Goal: Task Accomplishment & Management: Manage account settings

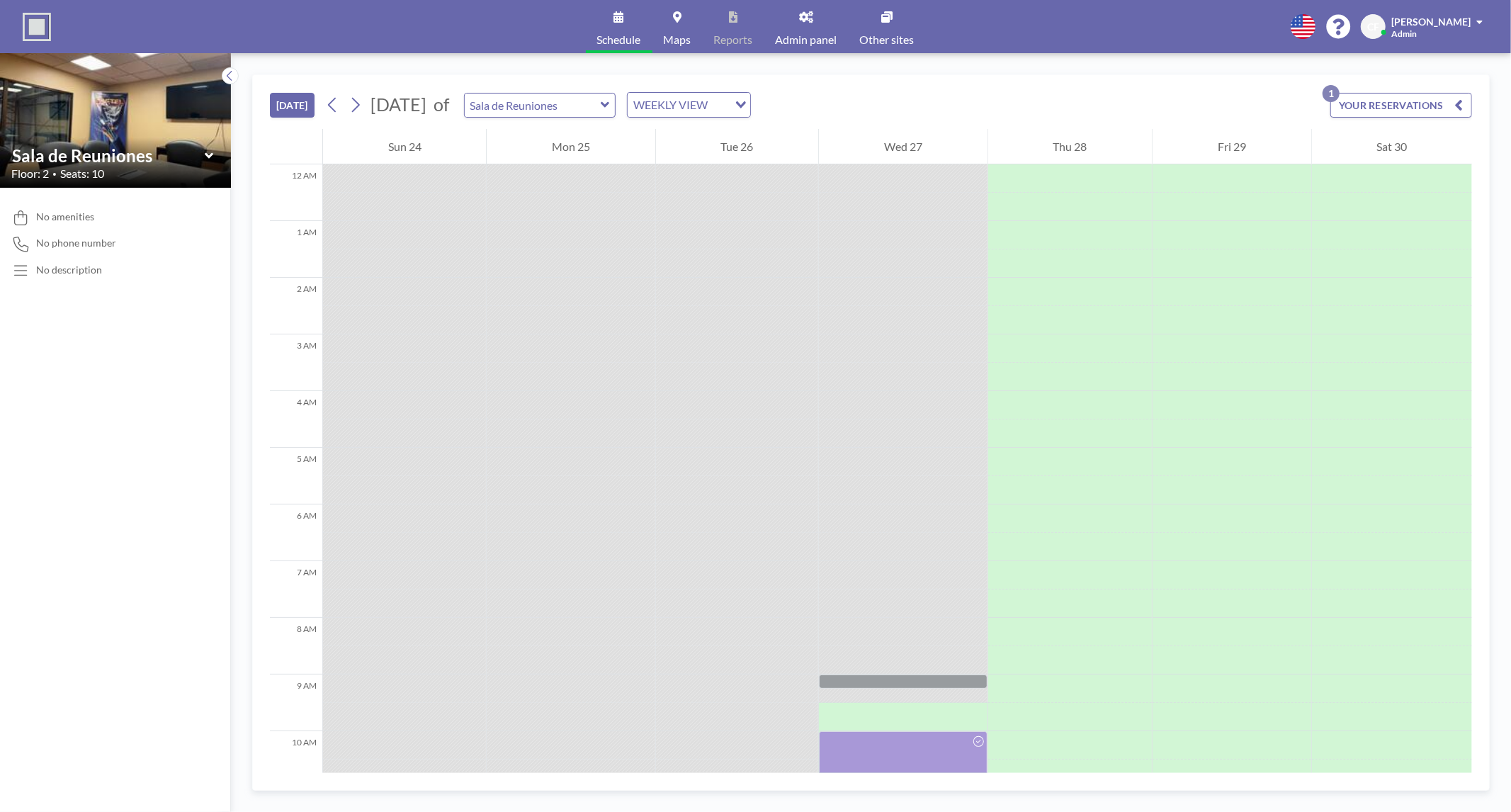
scroll to position [352, 0]
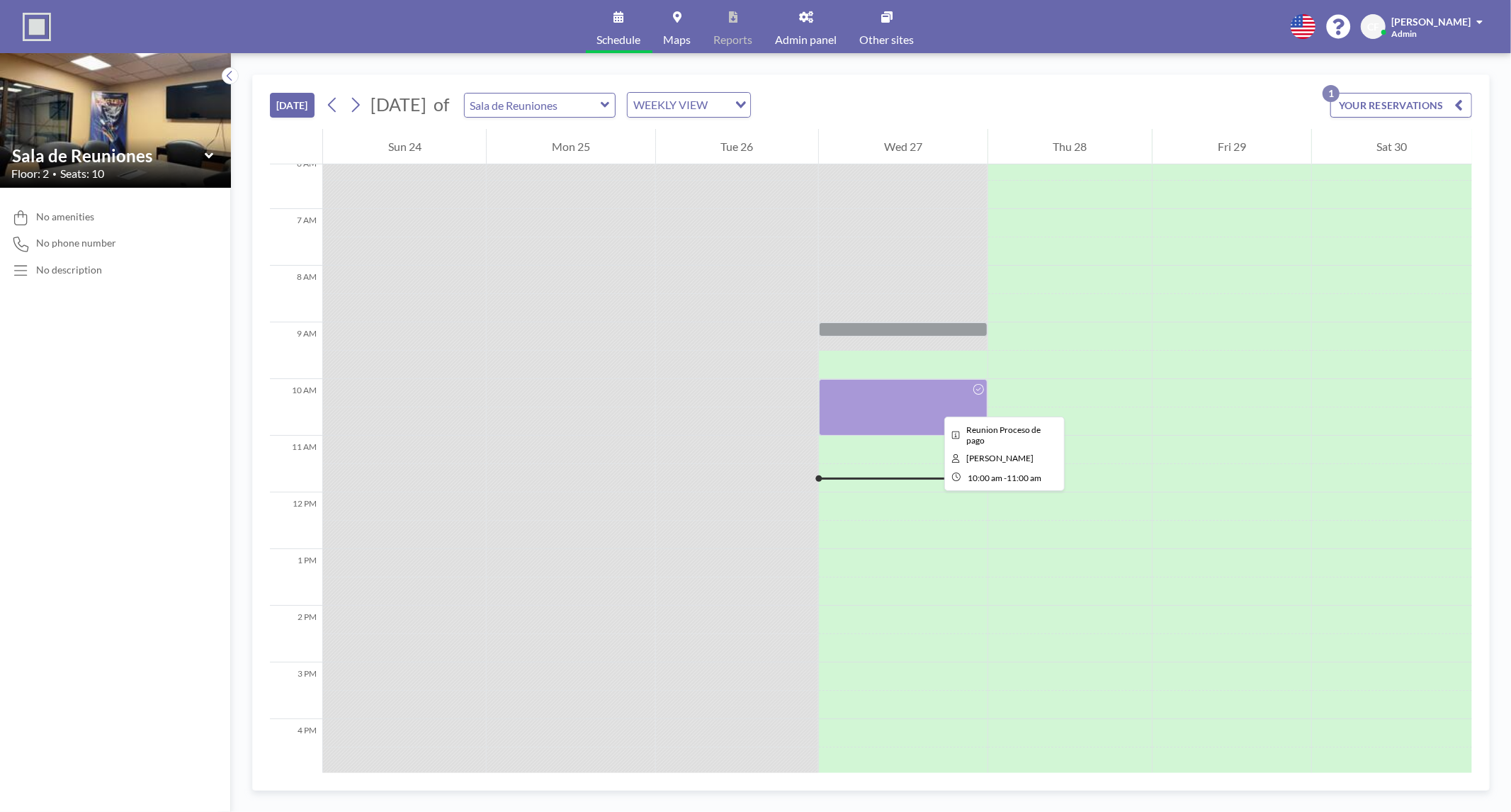
click at [933, 404] on div at bounding box center [903, 407] width 167 height 56
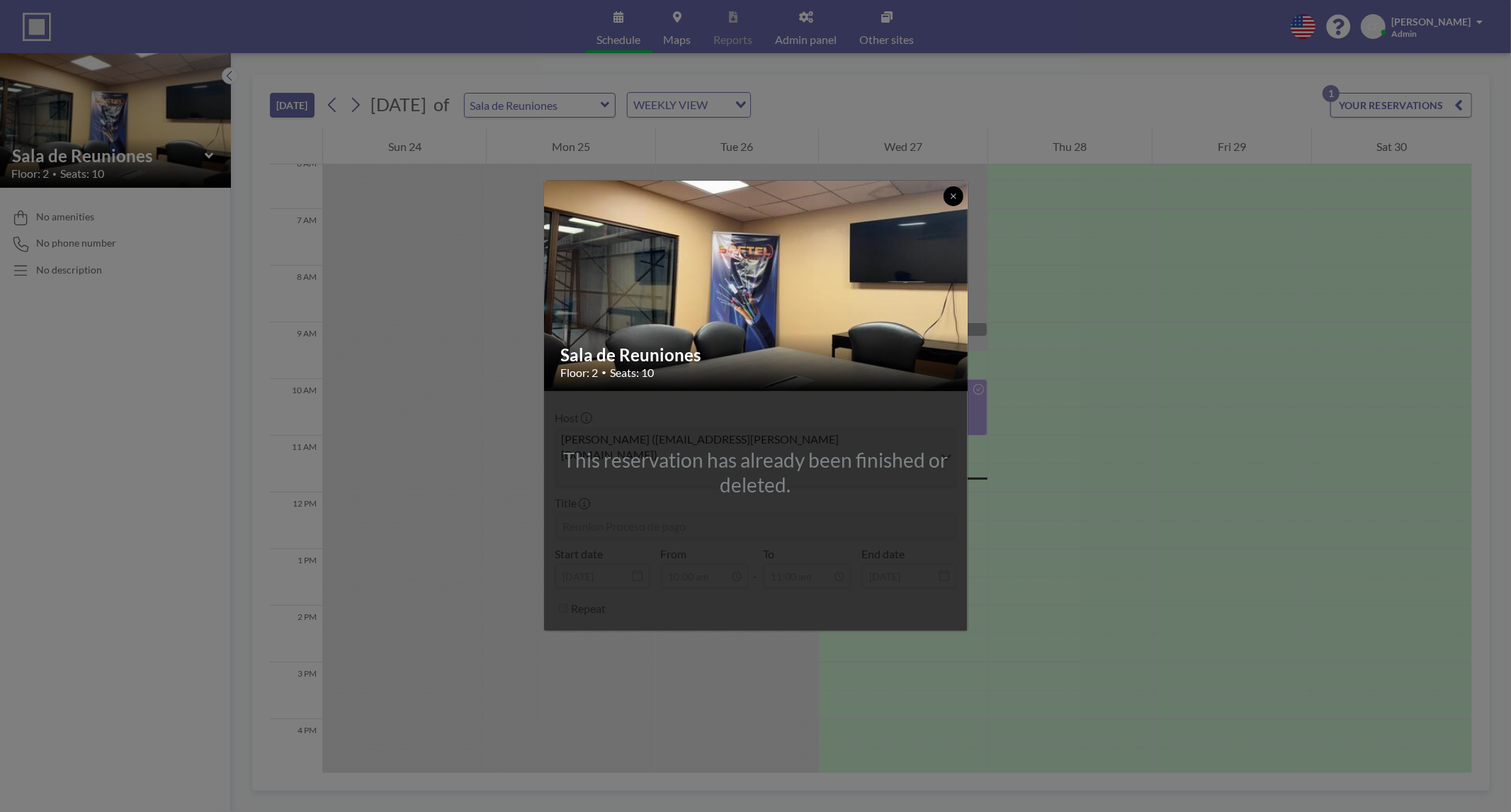
click at [956, 201] on icon at bounding box center [953, 196] width 9 height 9
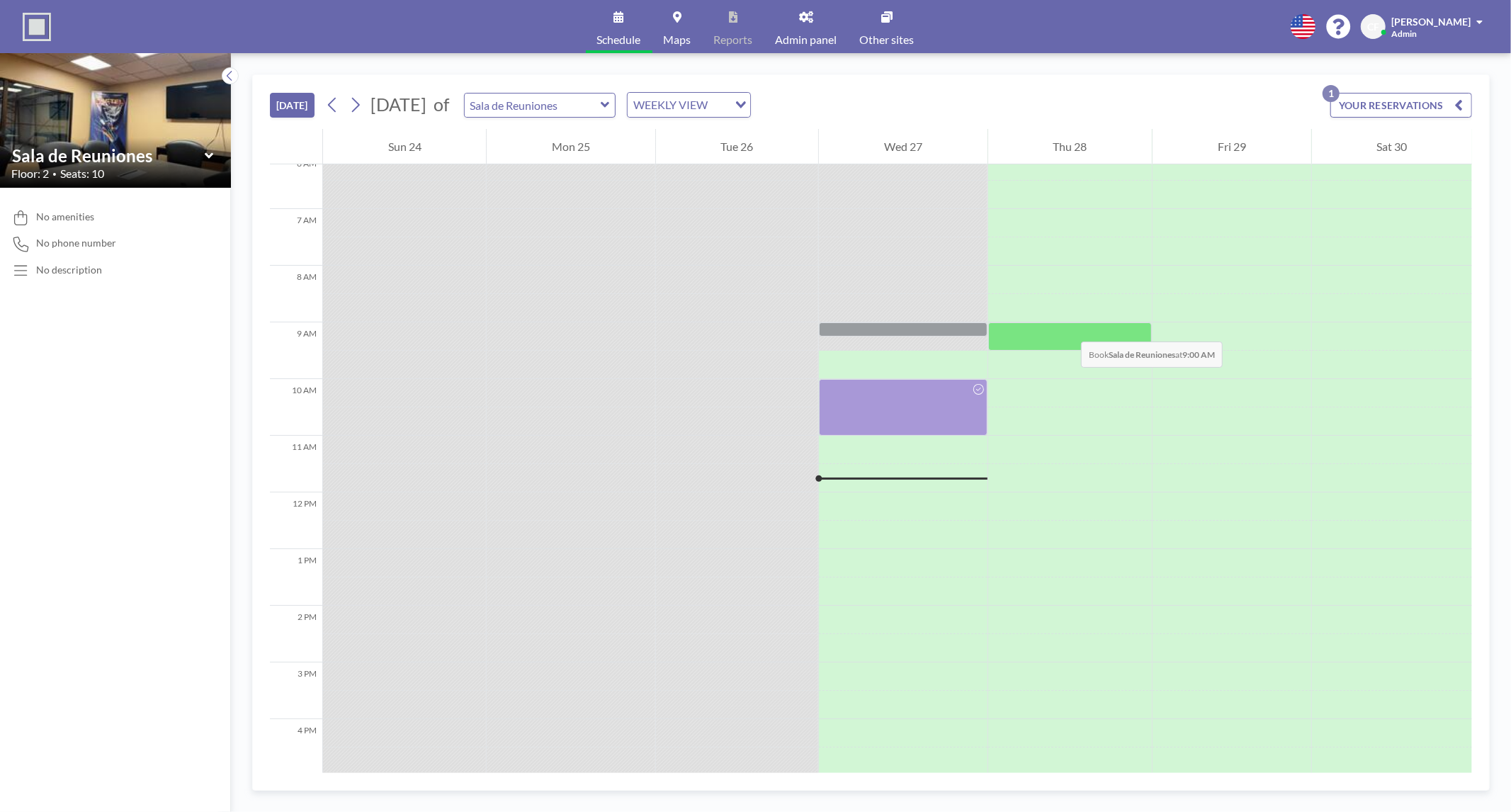
click at [1067, 327] on div at bounding box center [1070, 336] width 164 height 28
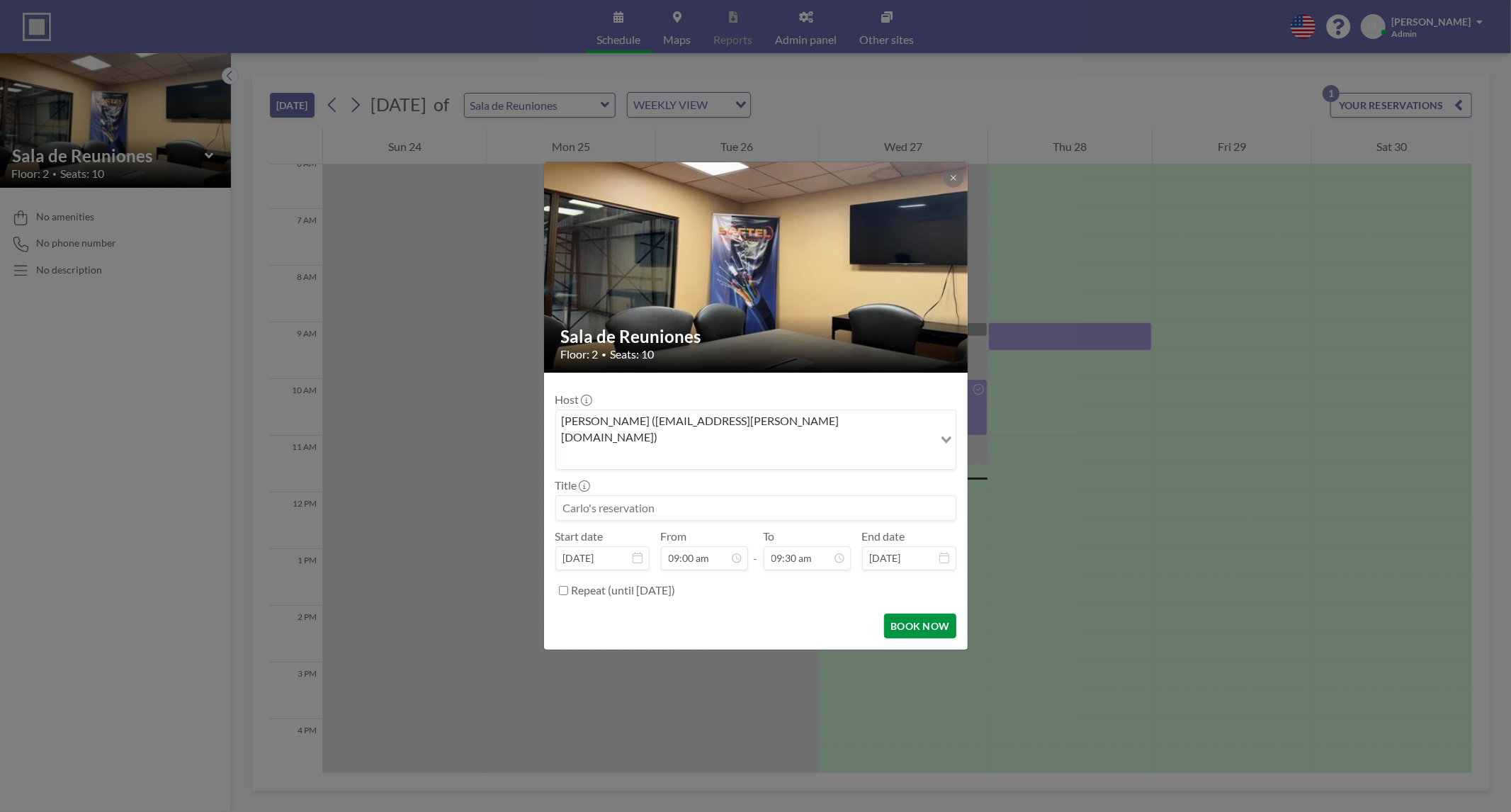
click at [911, 613] on button "BOOK NOW" at bounding box center [919, 625] width 71 height 24
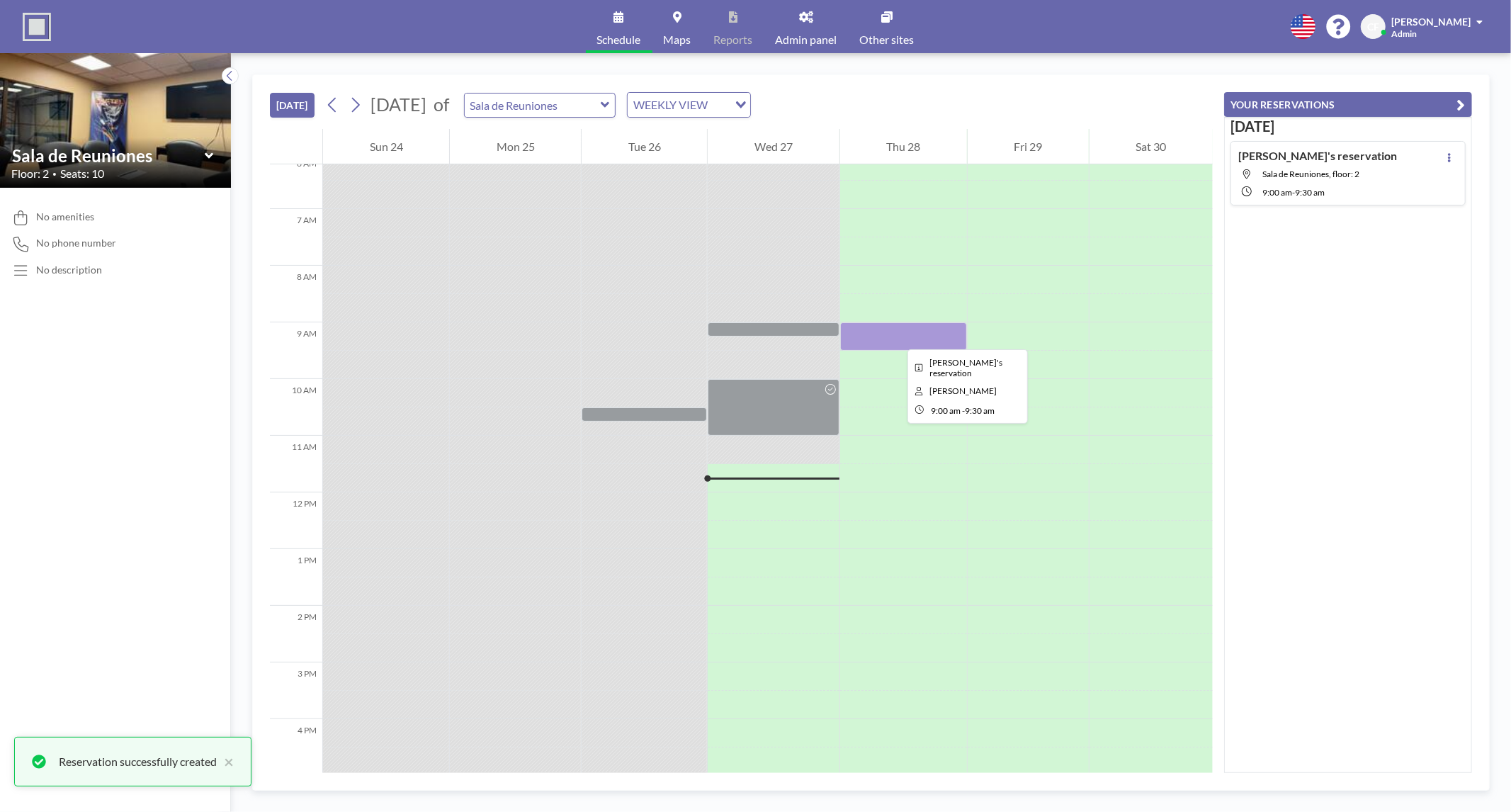
click at [896, 337] on div at bounding box center [903, 336] width 127 height 28
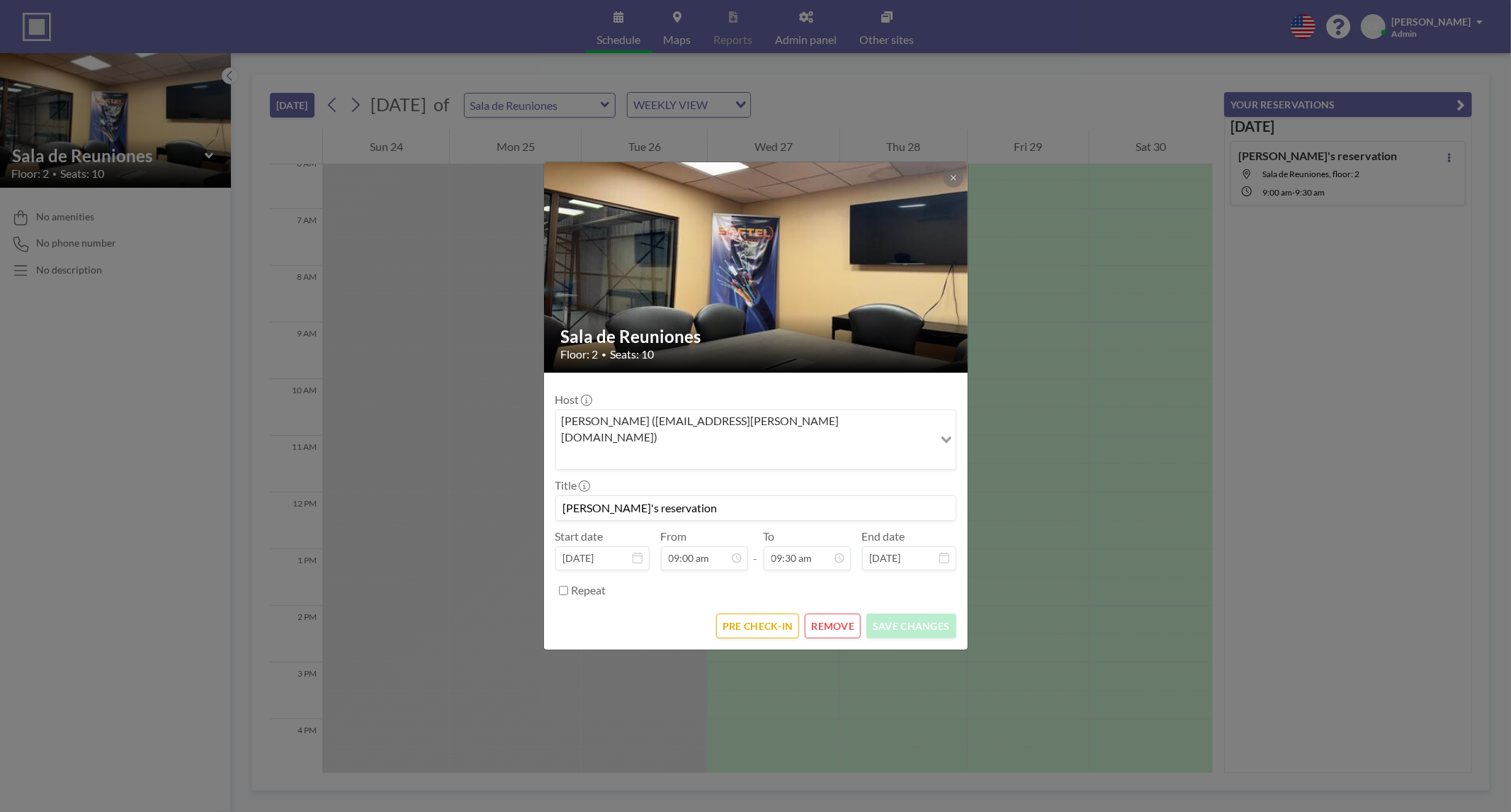
scroll to position [479, 0]
click at [953, 182] on icon at bounding box center [953, 177] width 9 height 9
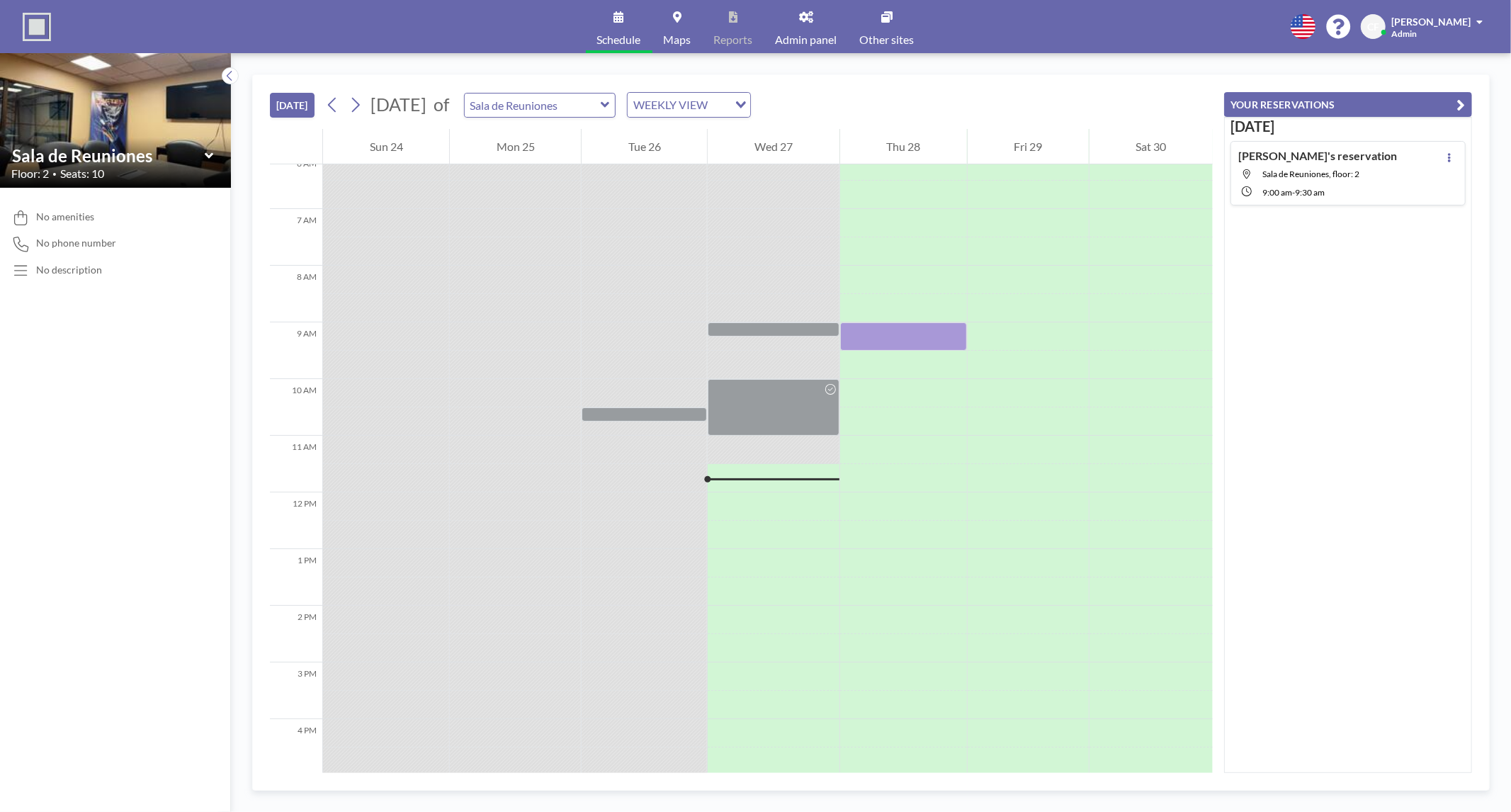
click at [797, 27] on link "Admin panel" at bounding box center [806, 26] width 85 height 54
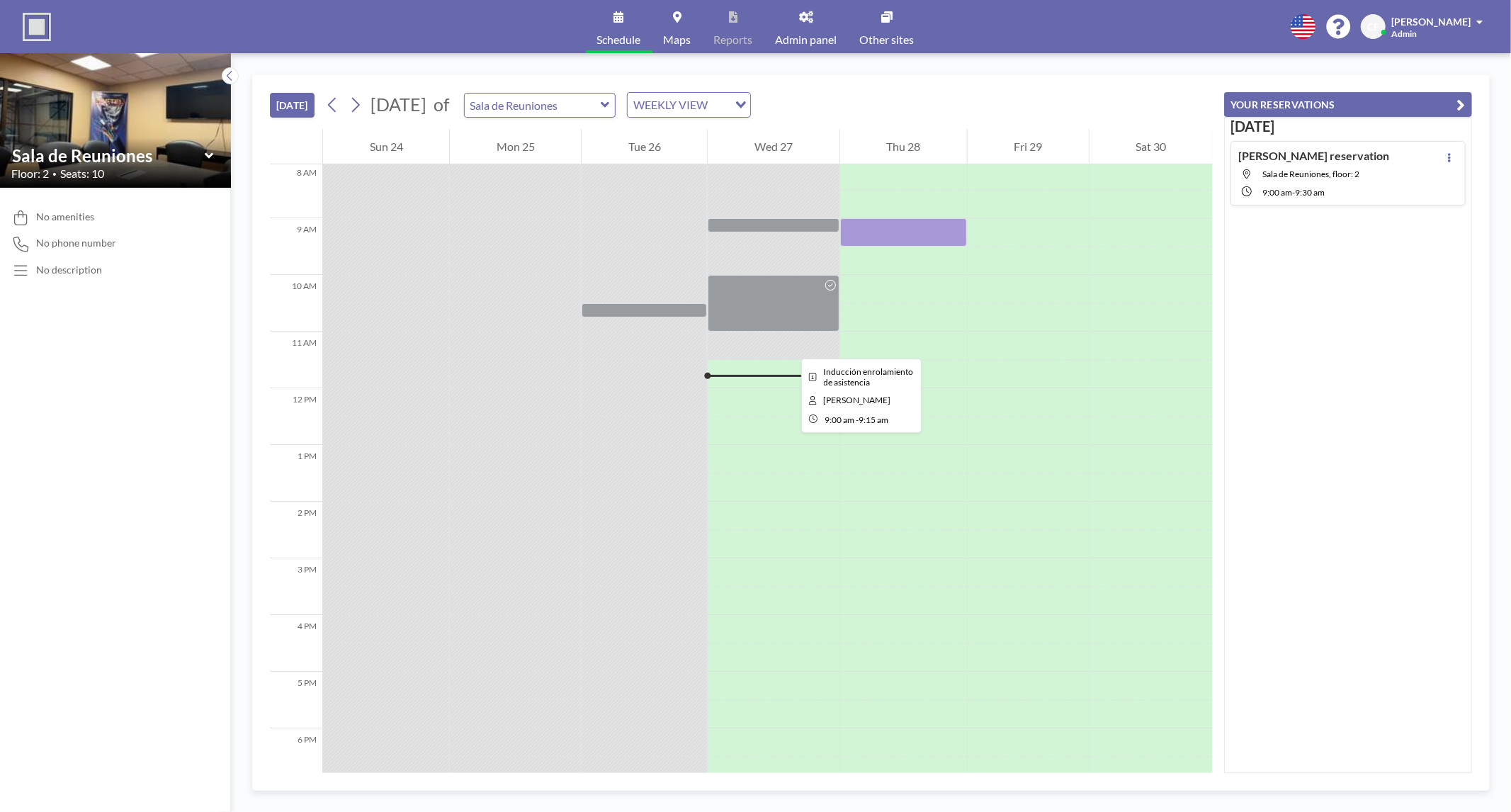
scroll to position [309, 0]
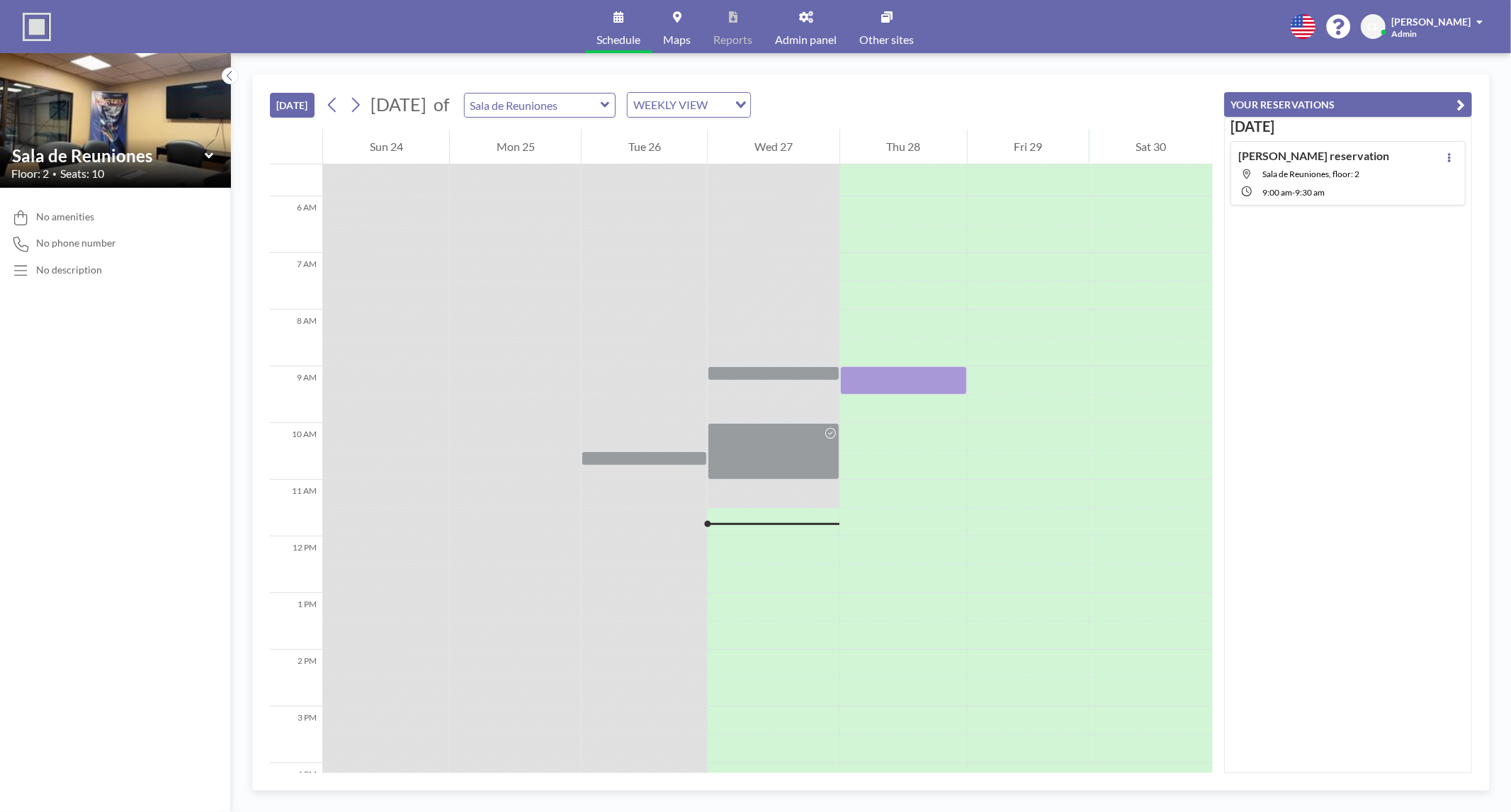
click at [1468, 95] on button "YOUR RESERVATIONS" at bounding box center [1347, 104] width 248 height 24
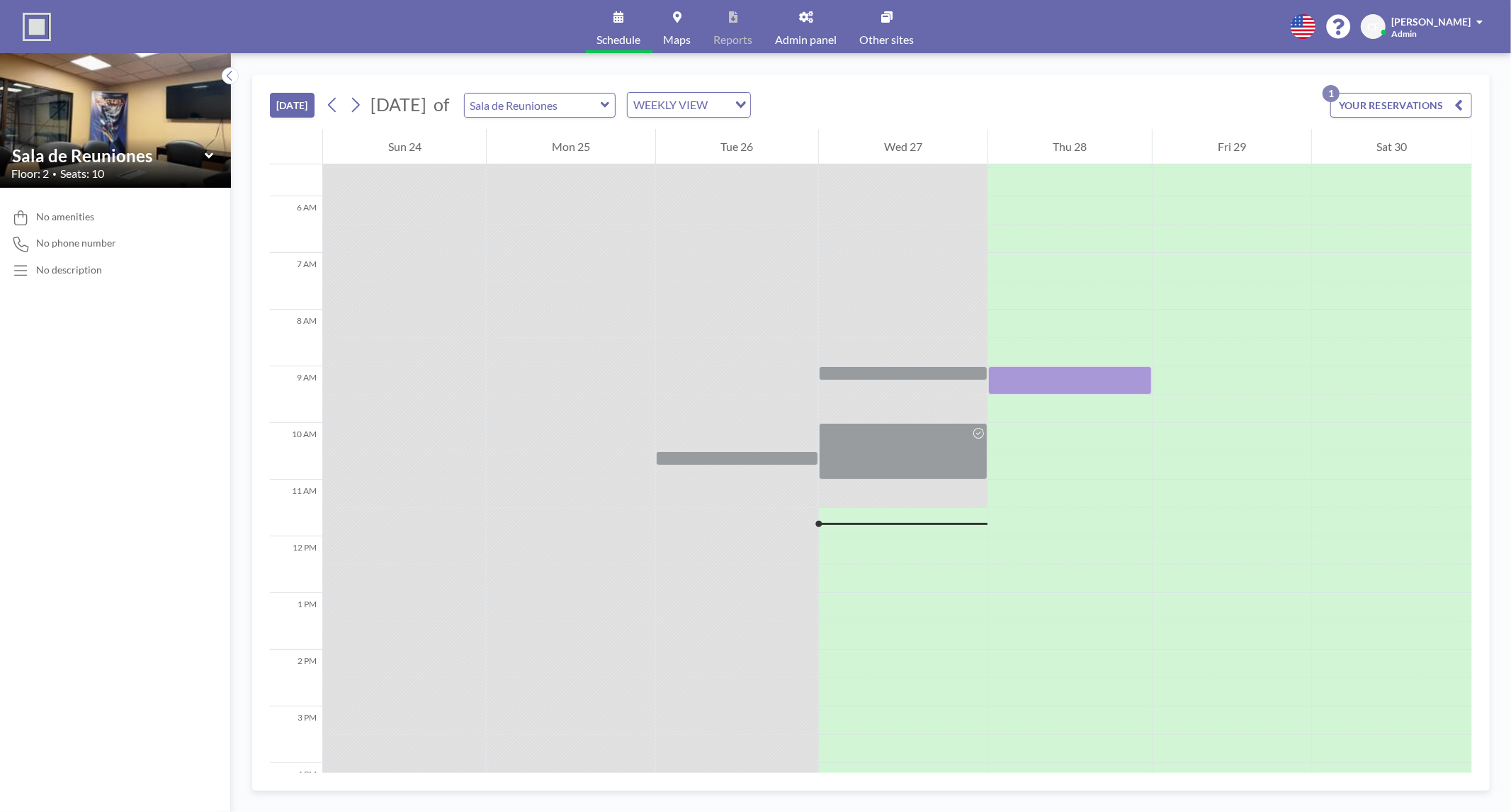
click at [204, 95] on img at bounding box center [115, 120] width 231 height 173
drag, startPoint x: 181, startPoint y: 161, endPoint x: 114, endPoint y: 151, distance: 67.7
click at [181, 160] on input "text" at bounding box center [108, 155] width 193 height 20
type input "Sala de Reuniones"
click at [107, 142] on div "Sala de Reuniones Ungrouped Sala de Reuniones Floor: 2 • Seats: 10" at bounding box center [115, 163] width 231 height 51
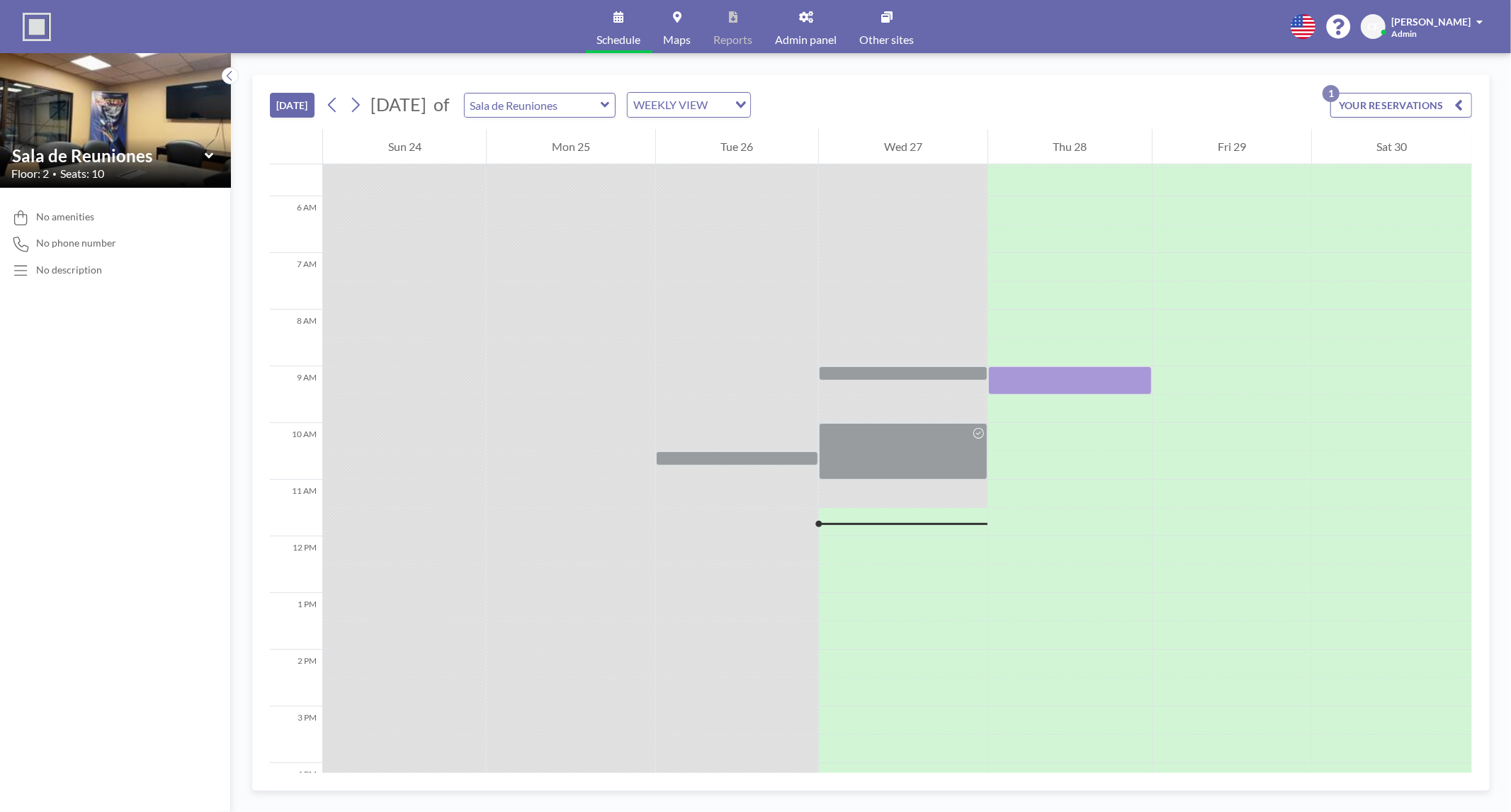
click at [100, 103] on img at bounding box center [115, 120] width 231 height 173
click at [821, 19] on link "Admin panel" at bounding box center [806, 26] width 85 height 54
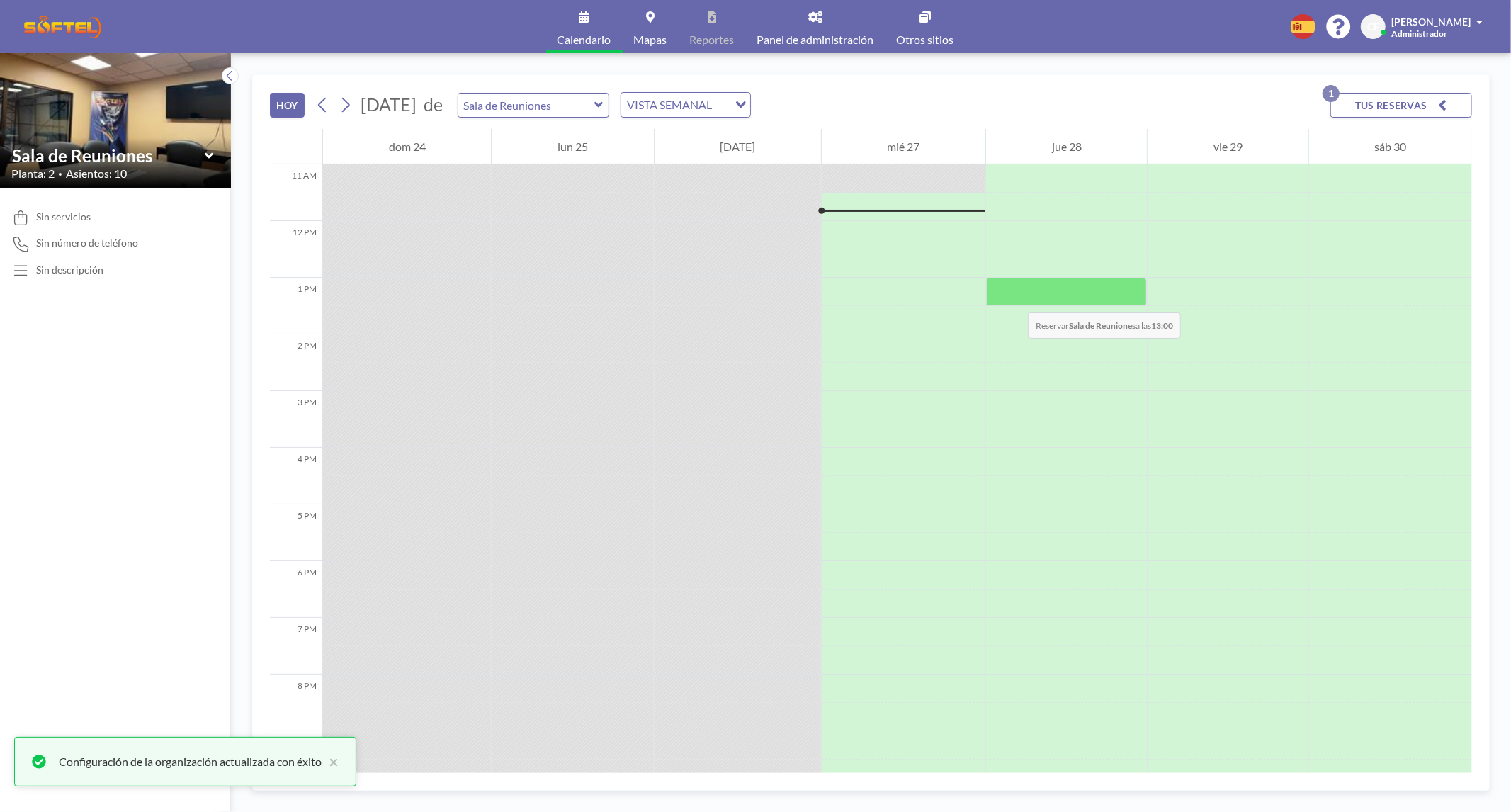
scroll to position [387, 0]
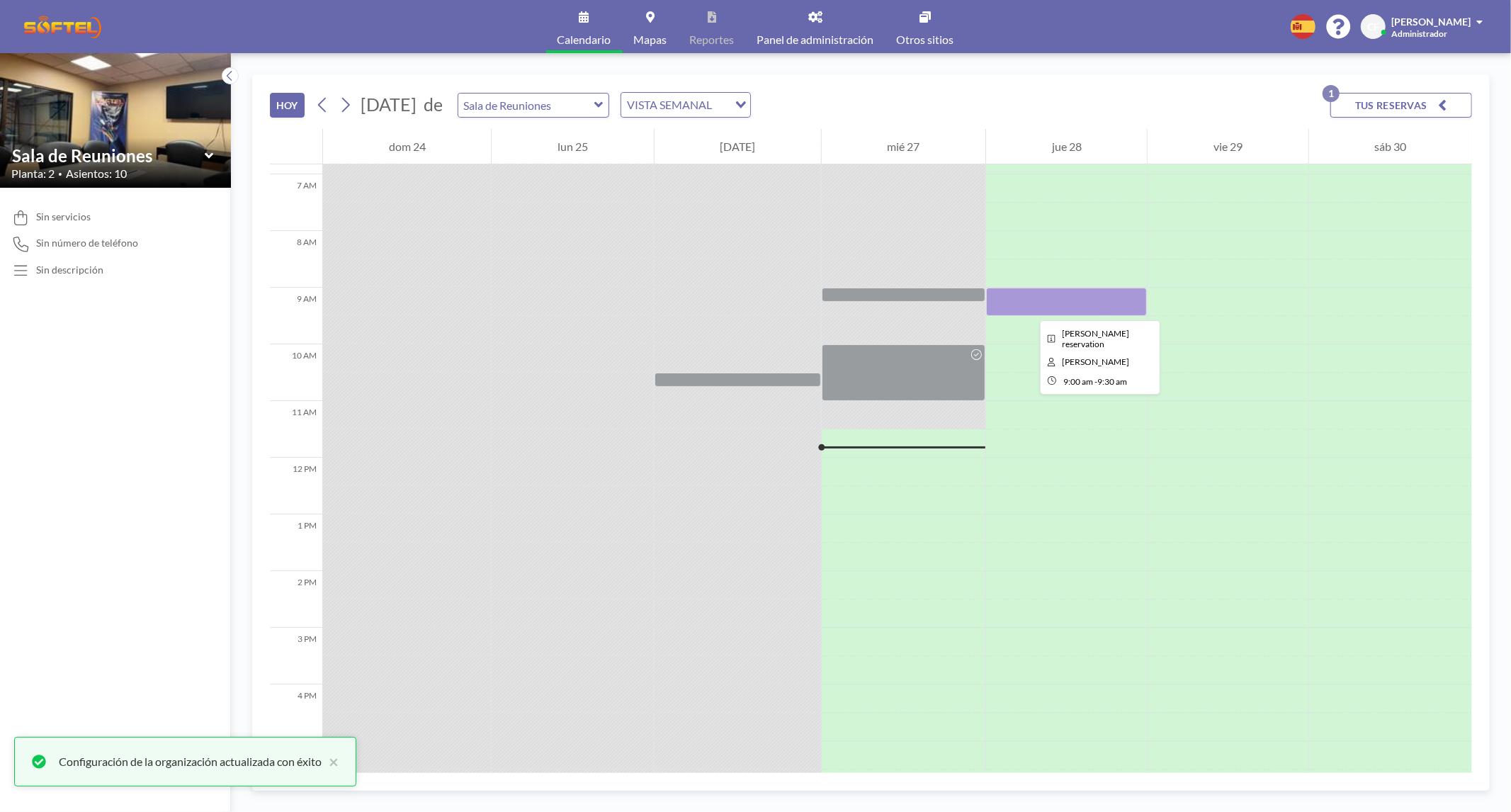
click at [1029, 308] on div at bounding box center [1066, 301] width 161 height 28
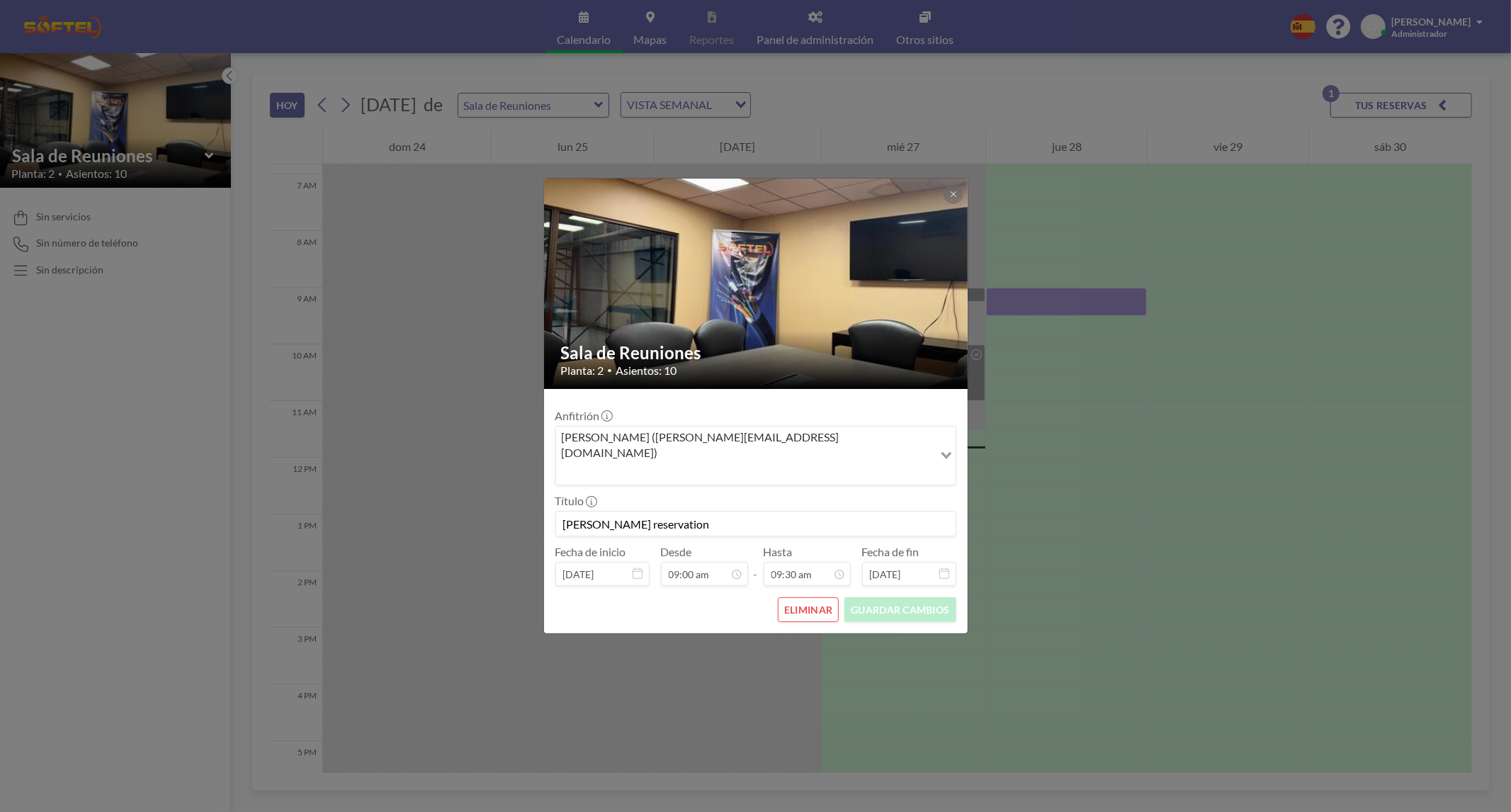
click at [809, 597] on button "ELIMINAR" at bounding box center [808, 609] width 61 height 24
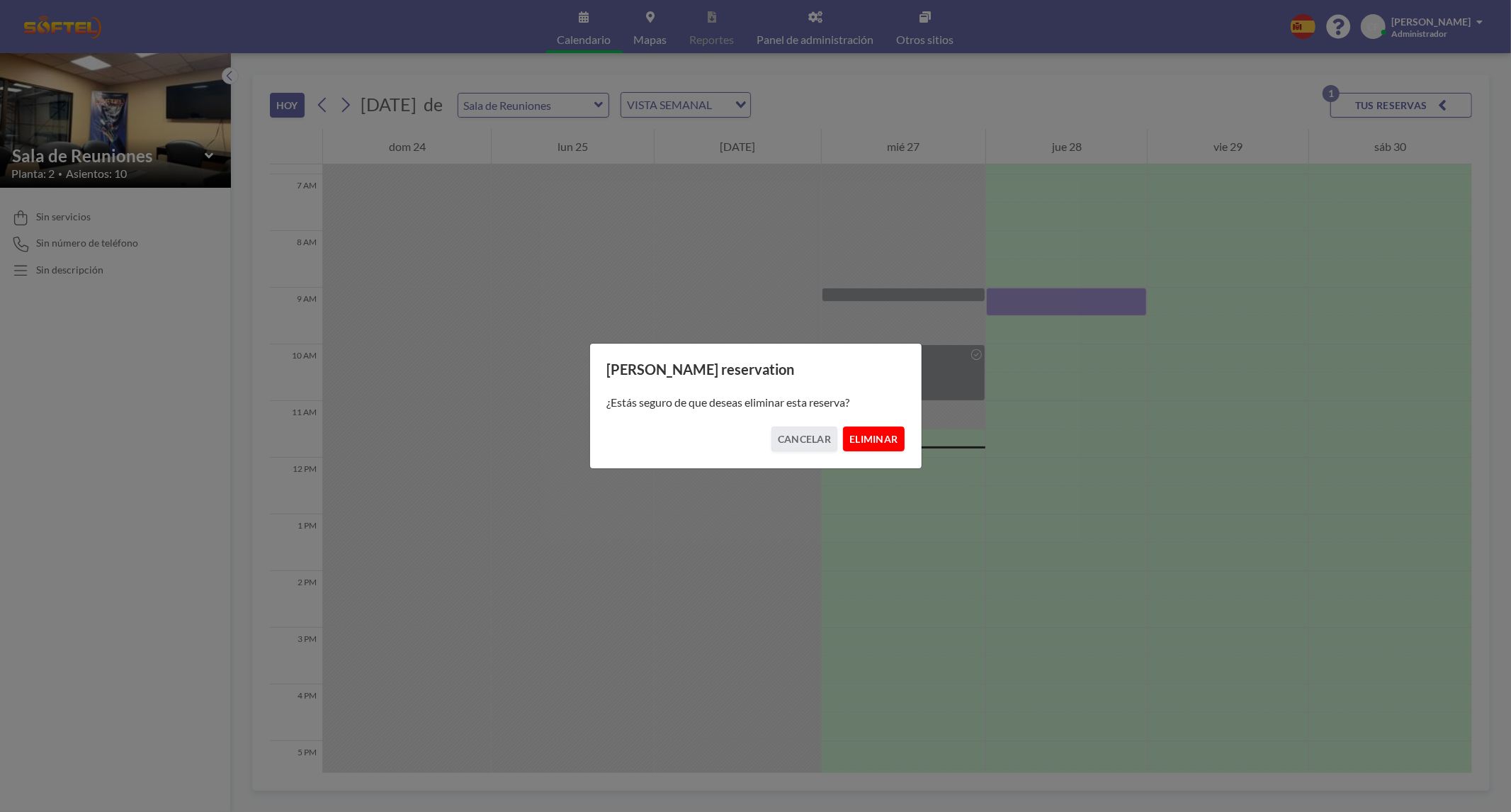
click at [885, 448] on button "ELIMINAR" at bounding box center [873, 438] width 61 height 24
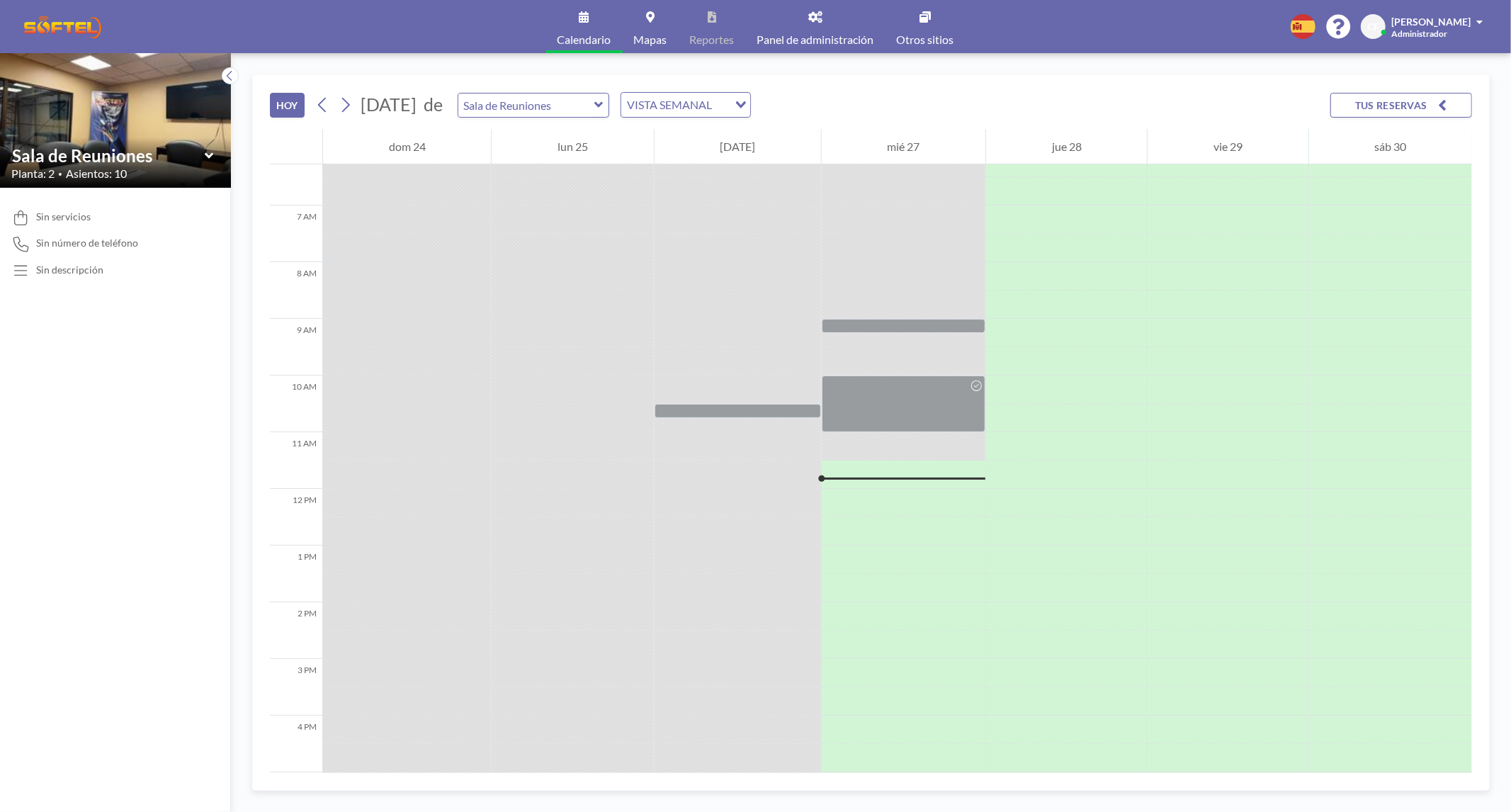
scroll to position [309, 0]
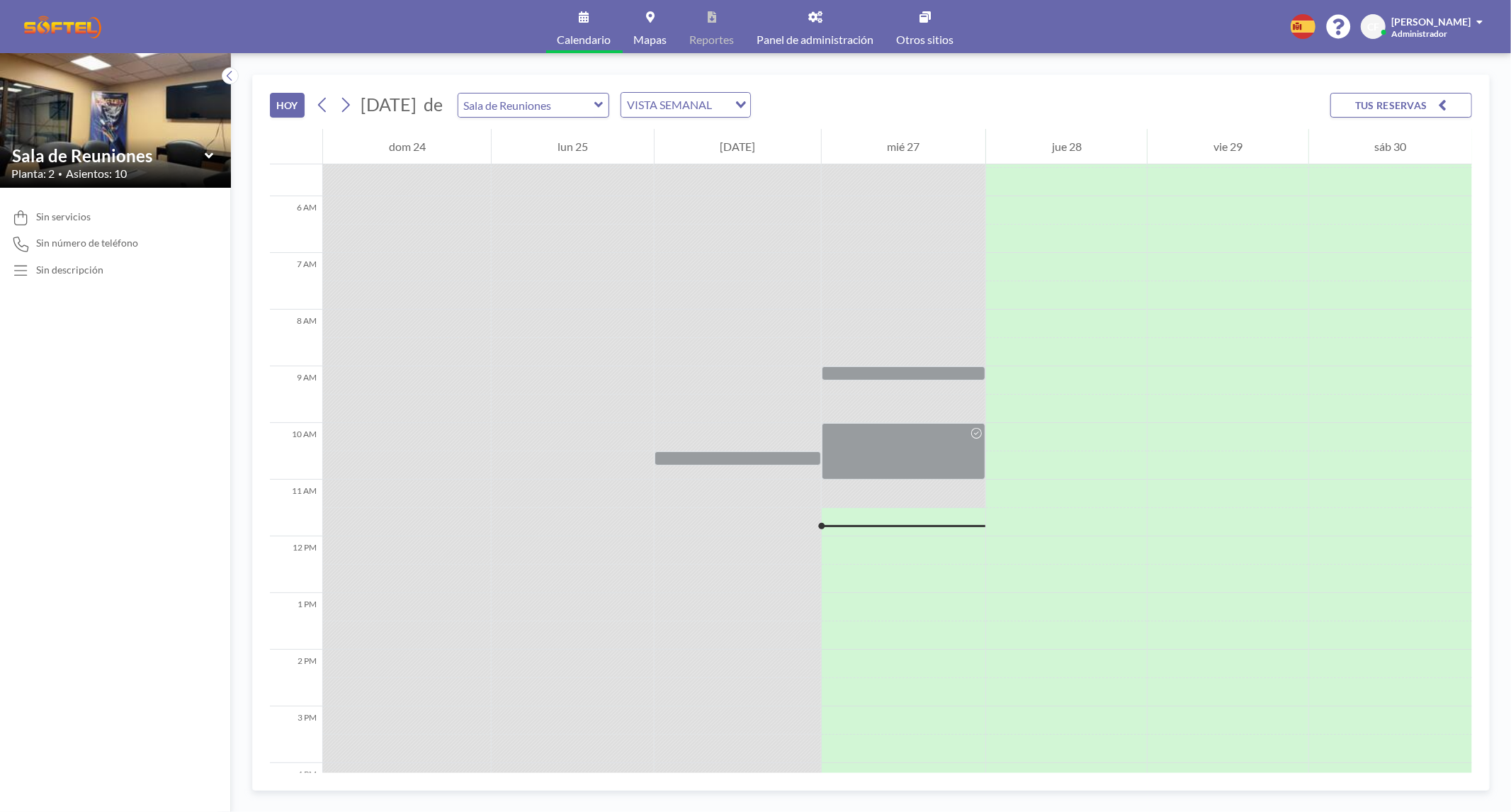
click at [827, 39] on span "Panel de administración" at bounding box center [816, 40] width 117 height 12
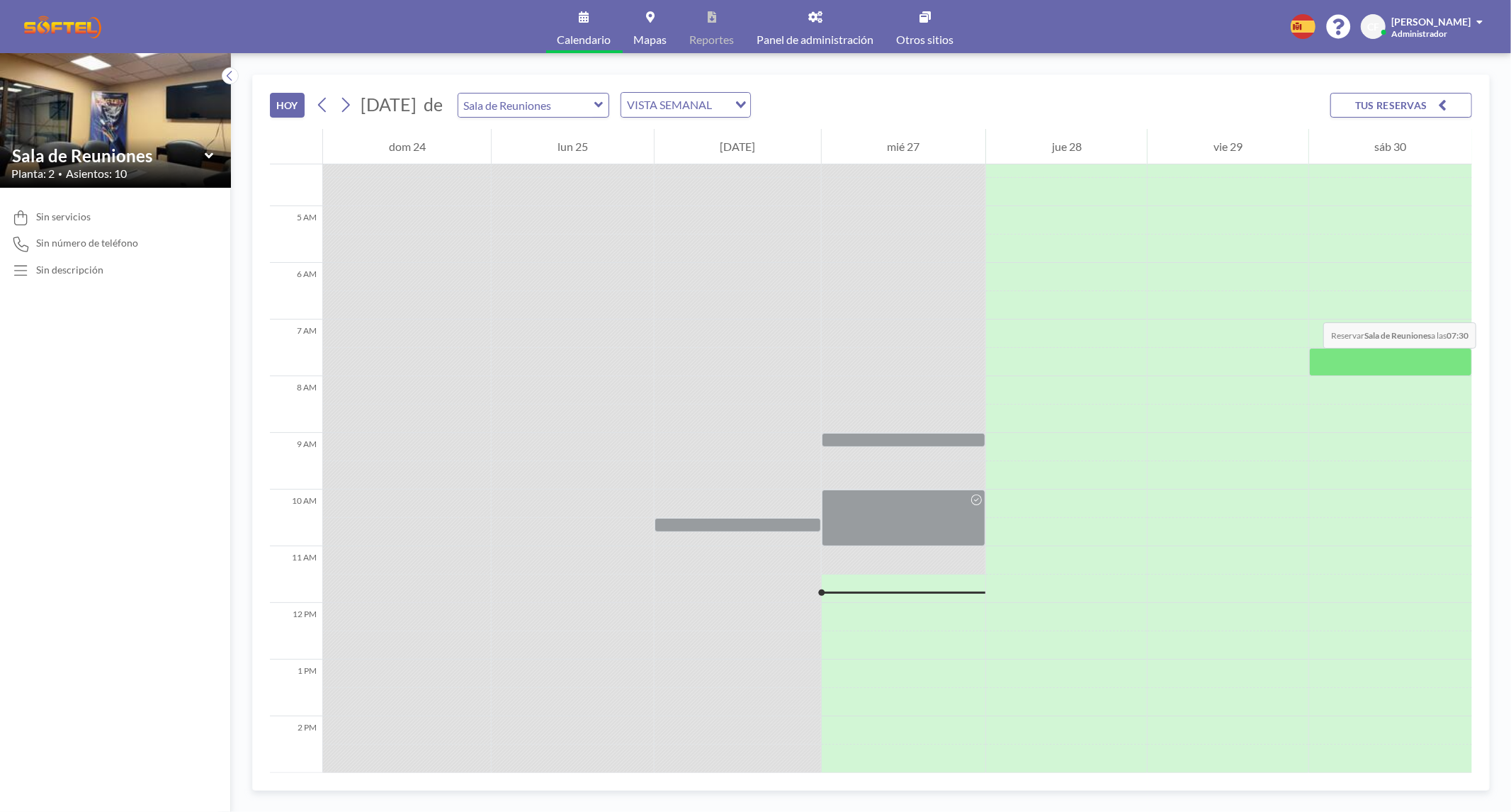
scroll to position [309, 0]
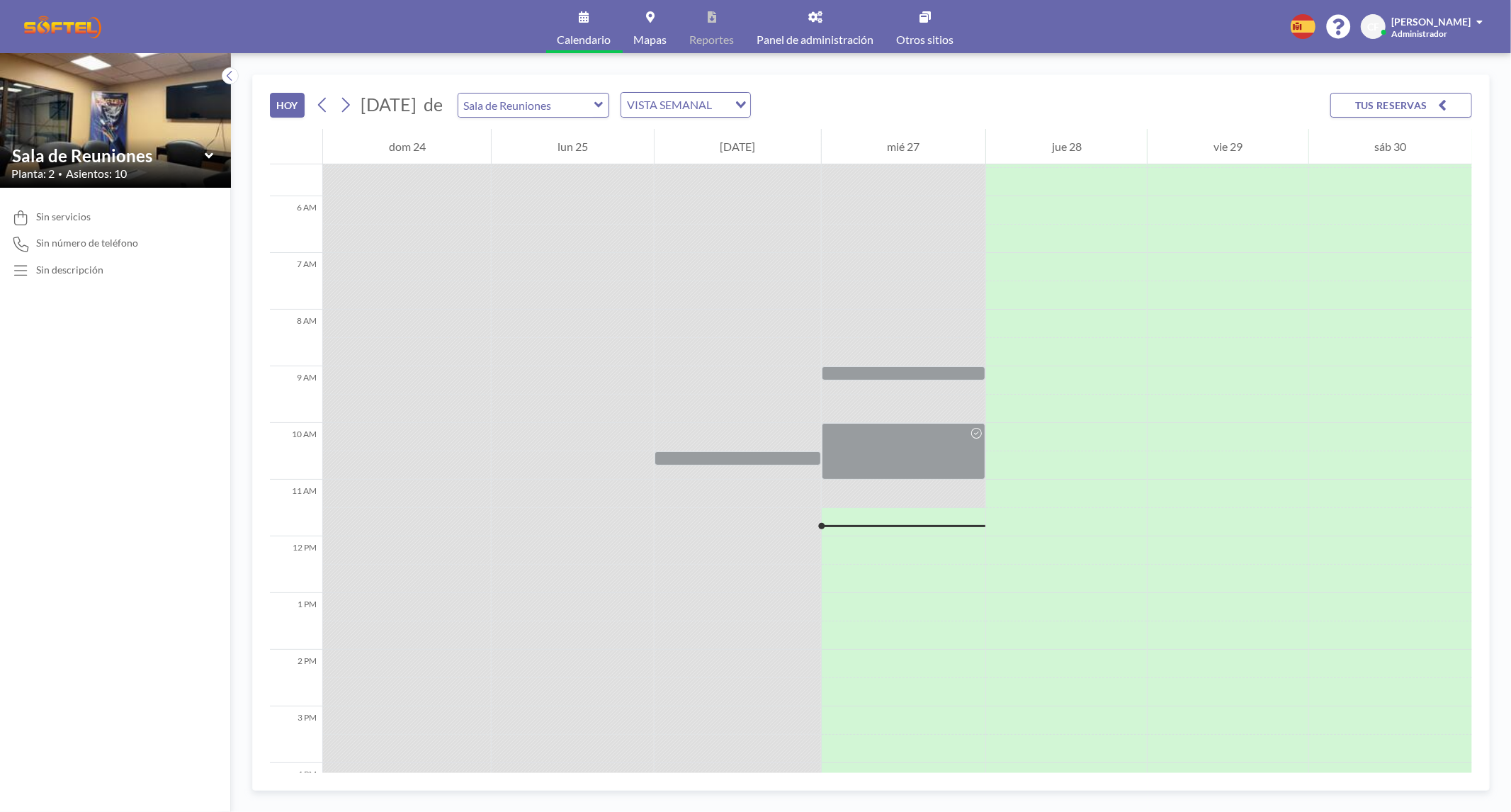
click at [954, 472] on div at bounding box center [903, 451] width 164 height 56
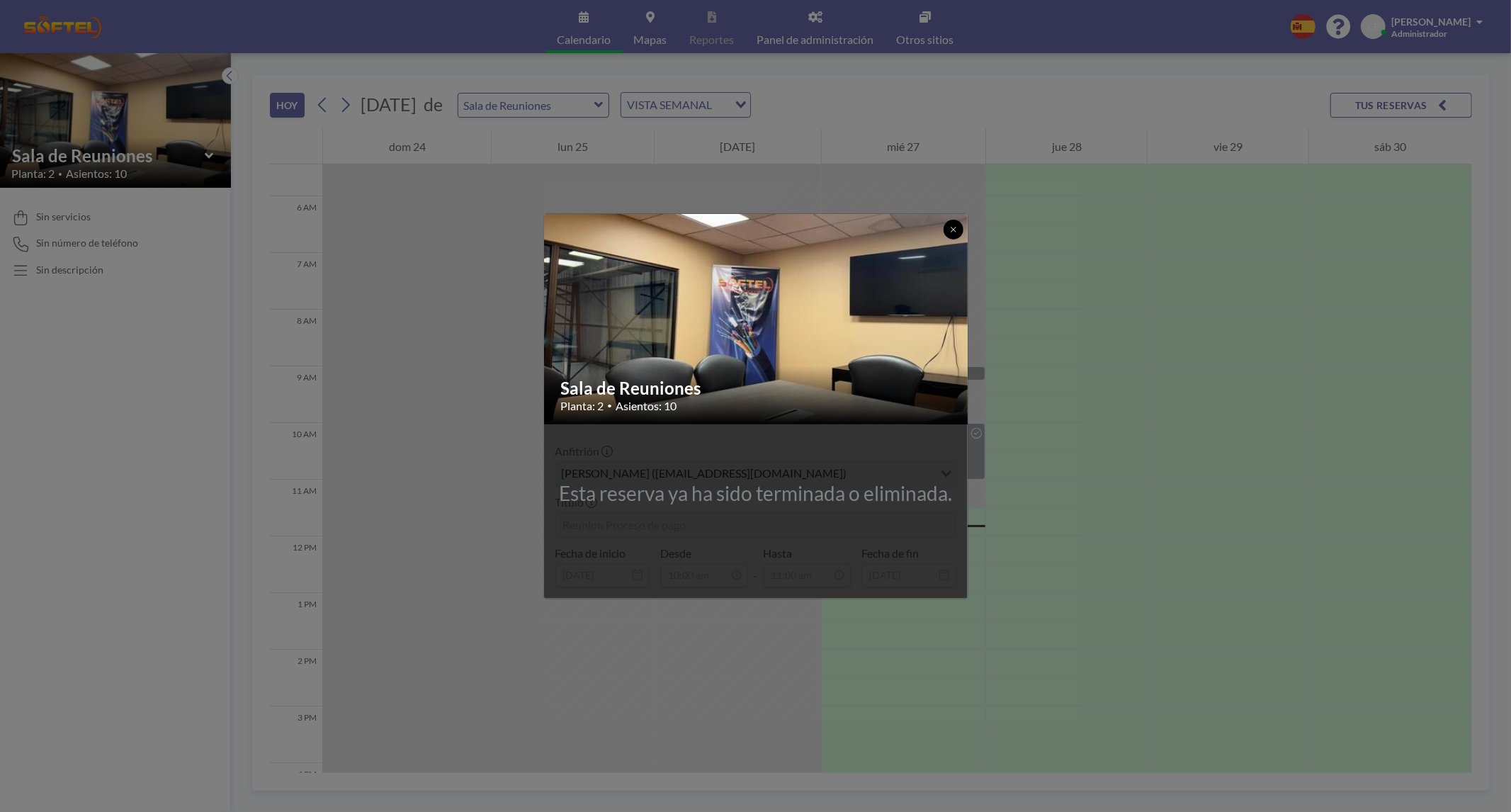
click at [949, 228] on icon at bounding box center [953, 229] width 9 height 9
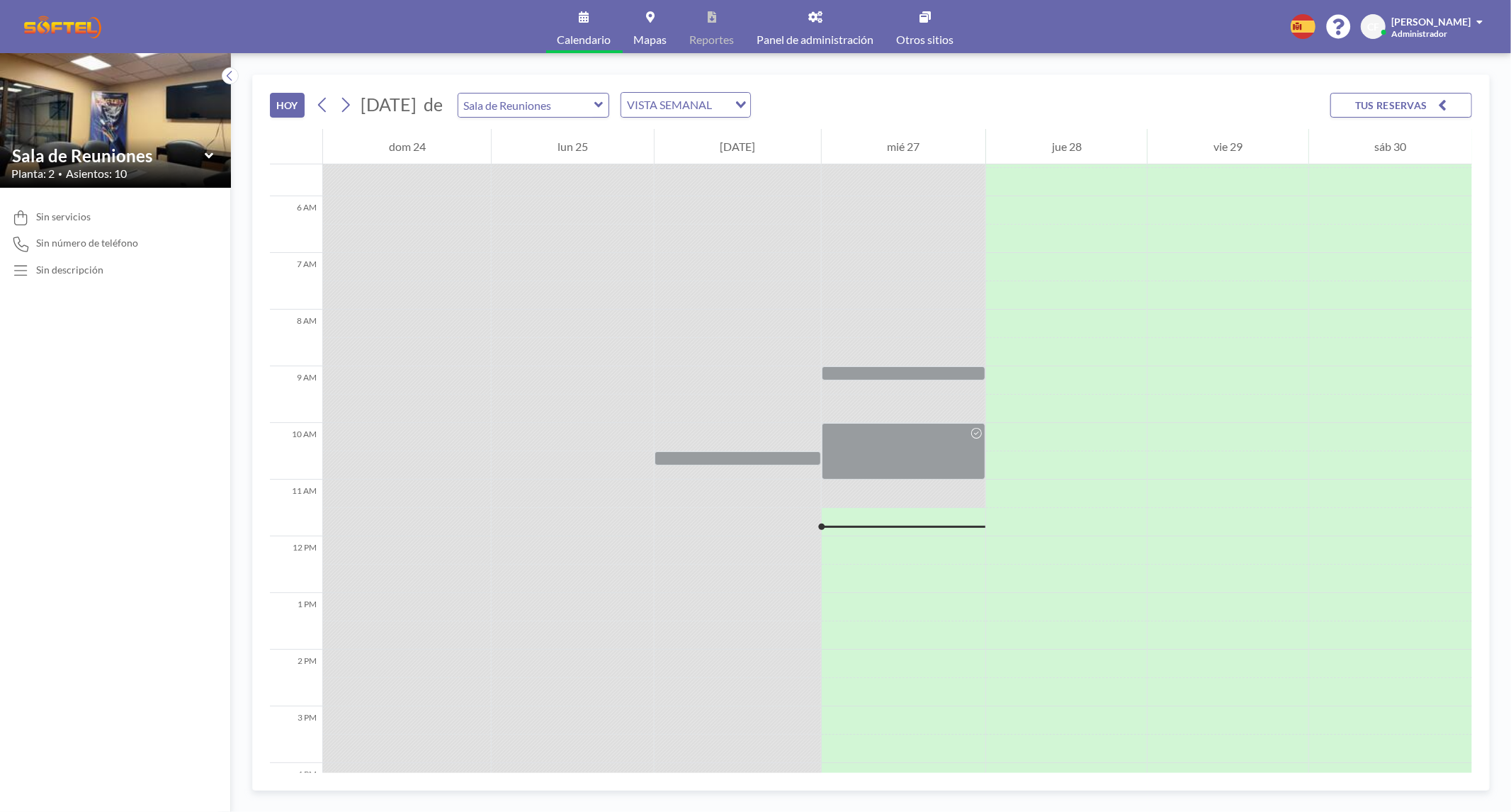
drag, startPoint x: 867, startPoint y: 518, endPoint x: 911, endPoint y: 513, distance: 44.3
click at [911, 513] on div at bounding box center [903, 522] width 164 height 28
